Goal: Register for event/course: Register for event/course

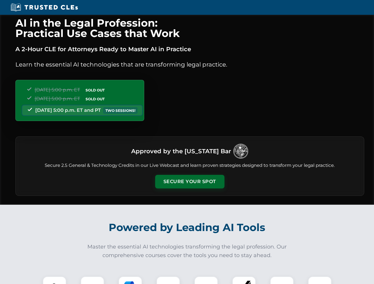
click at [189, 182] on button "Secure Your Spot" at bounding box center [189, 182] width 69 height 14
click at [54, 280] on img at bounding box center [54, 288] width 17 height 17
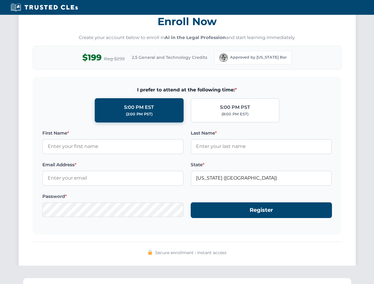
scroll to position [581, 0]
